Goal: Task Accomplishment & Management: Complete application form

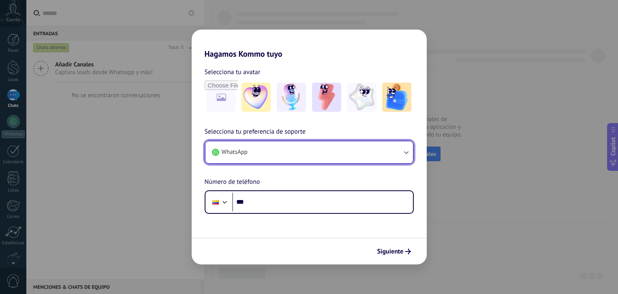
click at [273, 152] on button "WhatsApp" at bounding box center [308, 152] width 207 height 22
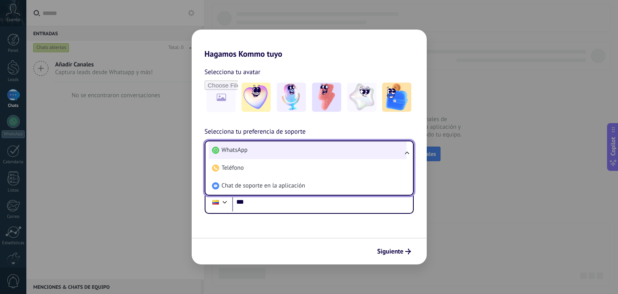
click at [251, 151] on li "WhatsApp" at bounding box center [308, 150] width 198 height 18
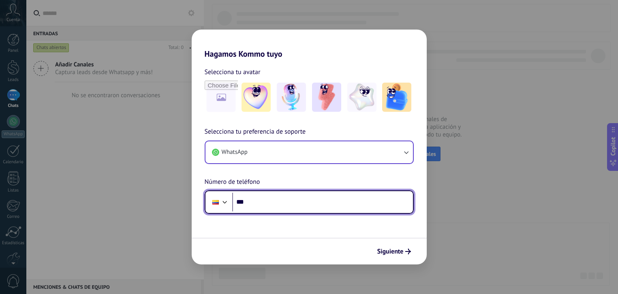
click at [281, 204] on input "***" at bounding box center [322, 202] width 181 height 19
click at [289, 204] on input "**********" at bounding box center [322, 202] width 181 height 19
type input "**********"
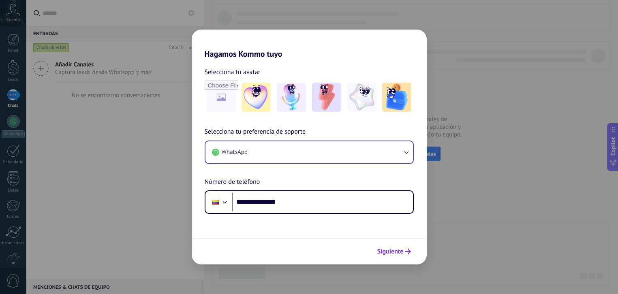
click at [395, 253] on span "Siguiente" at bounding box center [390, 252] width 26 height 6
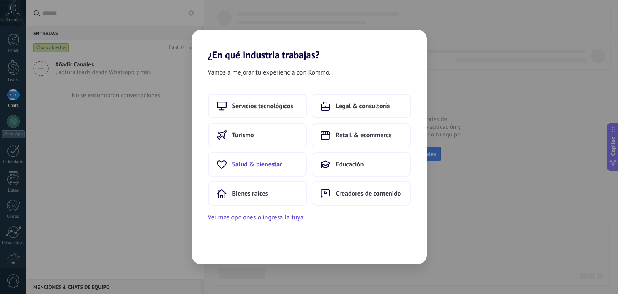
click at [268, 168] on span "Salud & bienestar" at bounding box center [257, 164] width 50 height 8
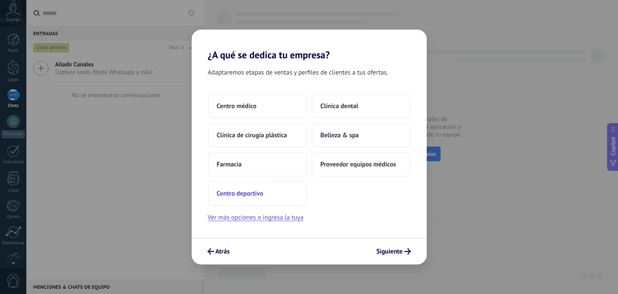
click at [235, 192] on span "Centro deportivo" at bounding box center [240, 194] width 47 height 8
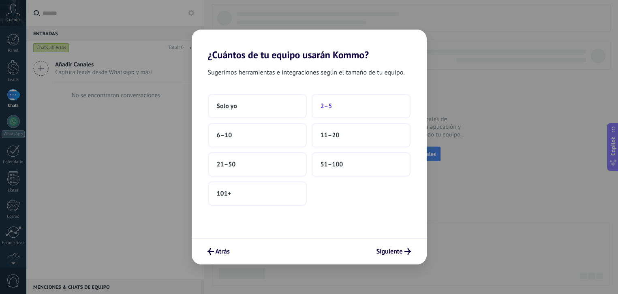
click at [354, 100] on button "2–5" at bounding box center [360, 106] width 99 height 24
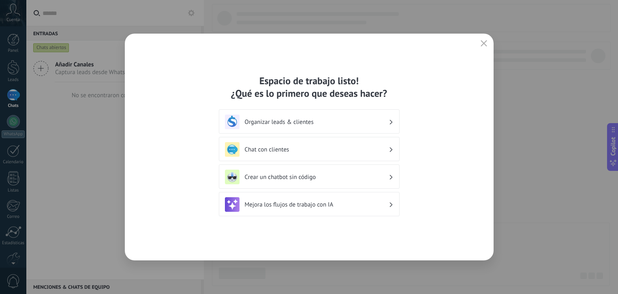
click at [302, 125] on h3 "Organizar leads & clientes" at bounding box center [317, 122] width 144 height 8
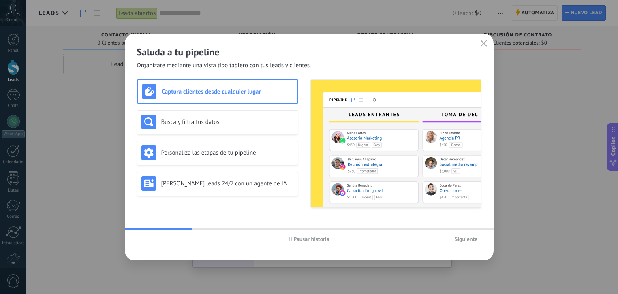
click at [467, 239] on span "Siguiente" at bounding box center [465, 239] width 23 height 6
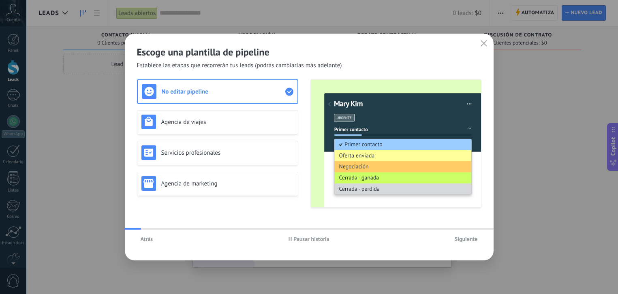
click at [461, 239] on span "Siguiente" at bounding box center [465, 239] width 23 height 6
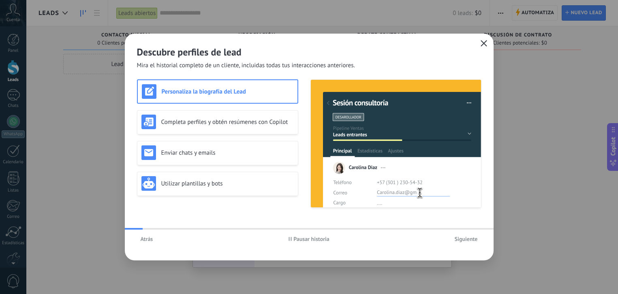
click at [482, 41] on icon "button" at bounding box center [483, 43] width 6 height 6
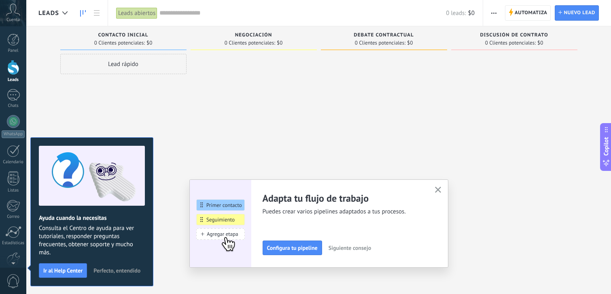
click at [9, 15] on icon at bounding box center [13, 10] width 14 height 12
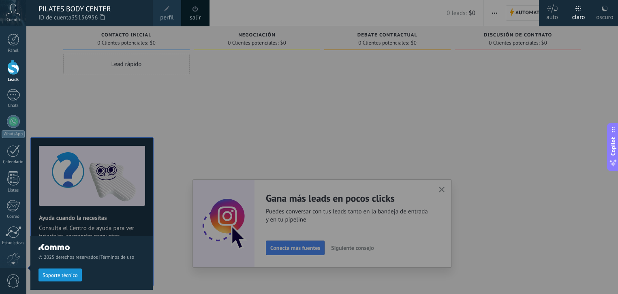
click at [104, 19] on icon at bounding box center [102, 17] width 5 height 6
click at [405, 144] on div at bounding box center [335, 147] width 618 height 294
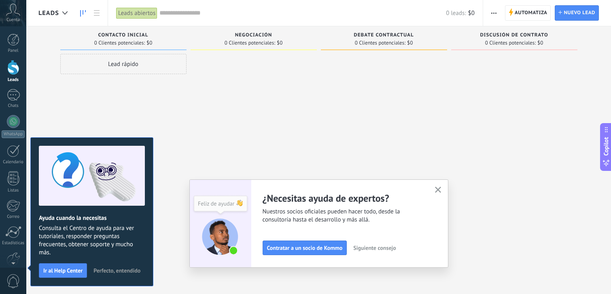
click at [441, 191] on use "button" at bounding box center [438, 190] width 6 height 6
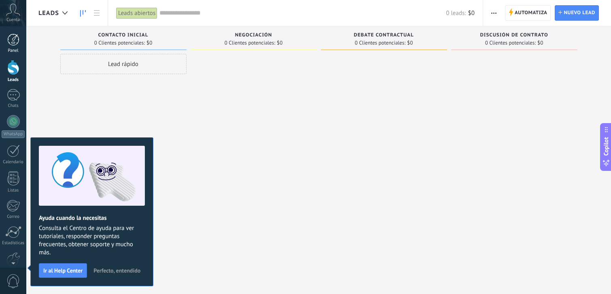
click at [17, 43] on div at bounding box center [13, 40] width 12 height 12
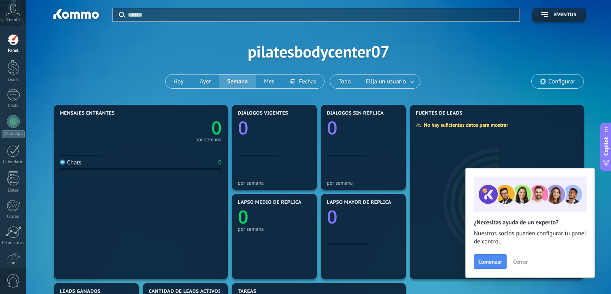
click at [193, 63] on div "Aplicar Eventos pilatesbodycenter07 [DATE] [DATE] Semana Mes Todo Elija un usua…" at bounding box center [318, 51] width 561 height 103
click at [9, 65] on div at bounding box center [13, 67] width 12 height 15
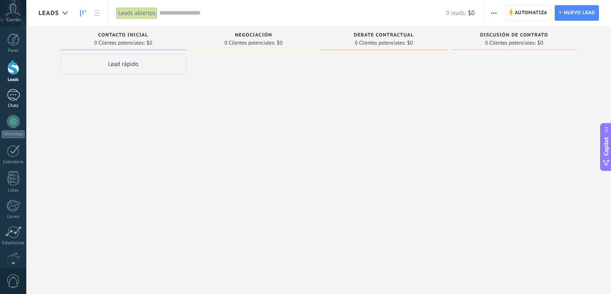
click at [15, 96] on div at bounding box center [13, 95] width 13 height 12
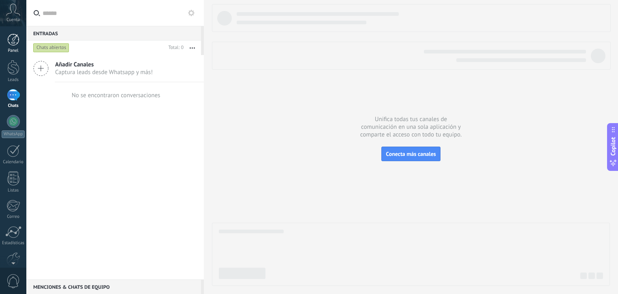
click at [11, 43] on div at bounding box center [13, 40] width 12 height 12
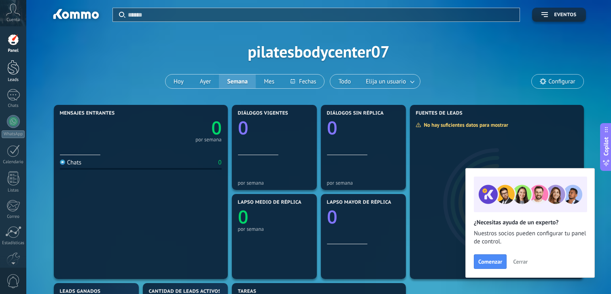
click at [13, 65] on div at bounding box center [13, 67] width 12 height 15
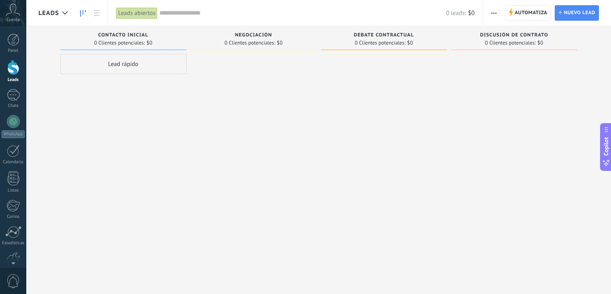
click at [15, 88] on div "Panel Leads Chats WhatsApp Clientes" at bounding box center [13, 172] width 26 height 277
click at [14, 91] on div at bounding box center [13, 95] width 13 height 12
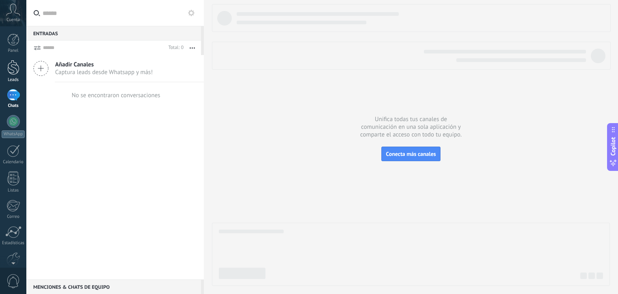
click at [14, 70] on div at bounding box center [13, 67] width 12 height 15
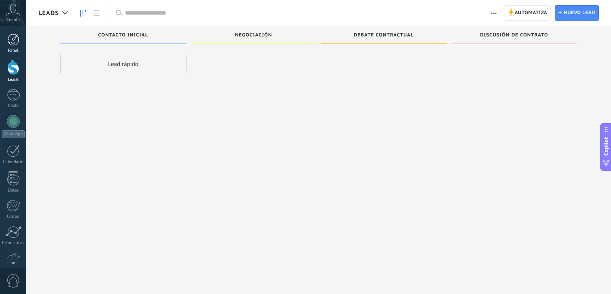
click at [13, 43] on div at bounding box center [13, 40] width 12 height 12
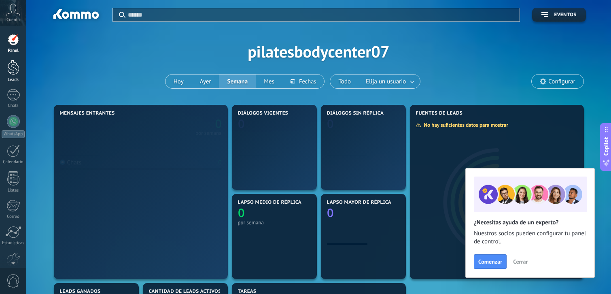
click at [13, 67] on div at bounding box center [13, 67] width 12 height 15
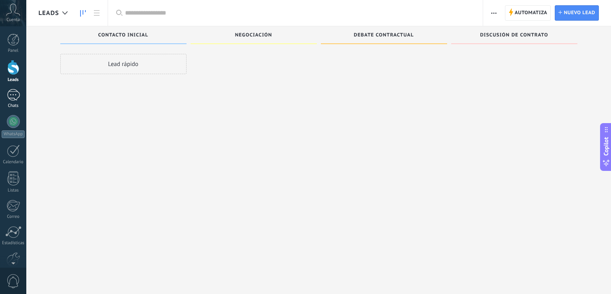
click at [12, 98] on div at bounding box center [13, 95] width 13 height 12
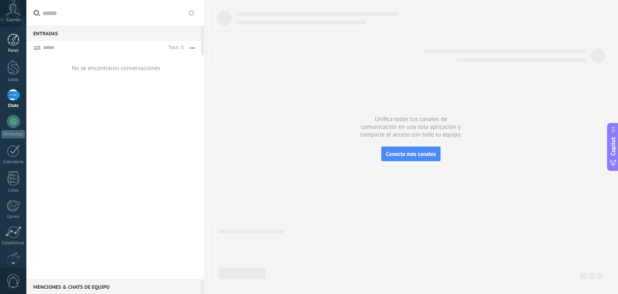
drag, startPoint x: 13, startPoint y: 64, endPoint x: 13, endPoint y: 45, distance: 19.8
click at [13, 64] on div at bounding box center [13, 67] width 12 height 15
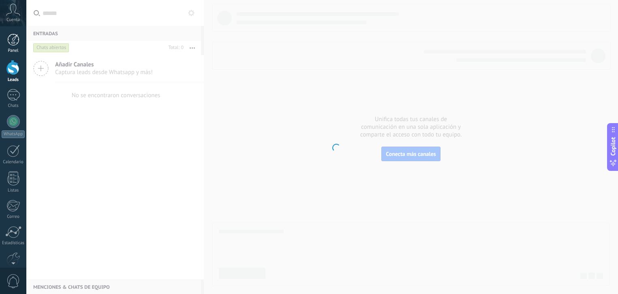
click at [14, 38] on div at bounding box center [13, 40] width 12 height 12
